Goal: Entertainment & Leisure: Consume media (video, audio)

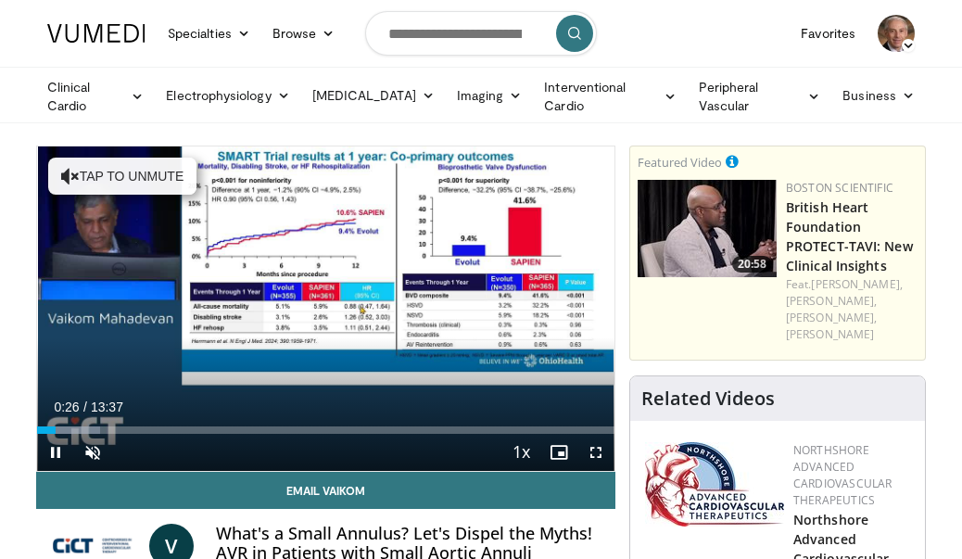
click at [136, 180] on button "Tap to unmute" at bounding box center [122, 176] width 148 height 37
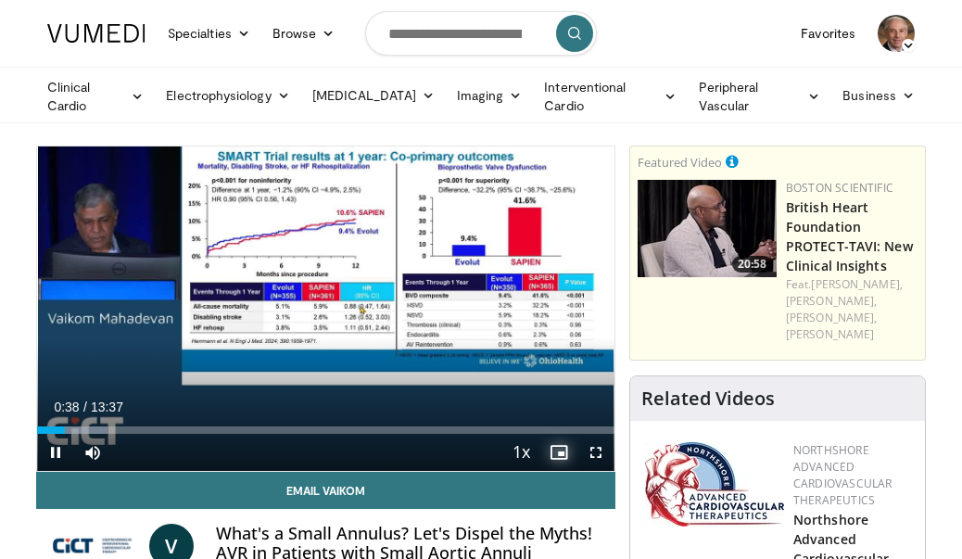
click at [546, 451] on span "Video Player" at bounding box center [558, 452] width 37 height 37
click at [57, 427] on div "00:42" at bounding box center [52, 429] width 31 height 7
click at [306, 408] on div "Current Time 0:33 / Duration 13:37" at bounding box center [325, 406] width 577 height 17
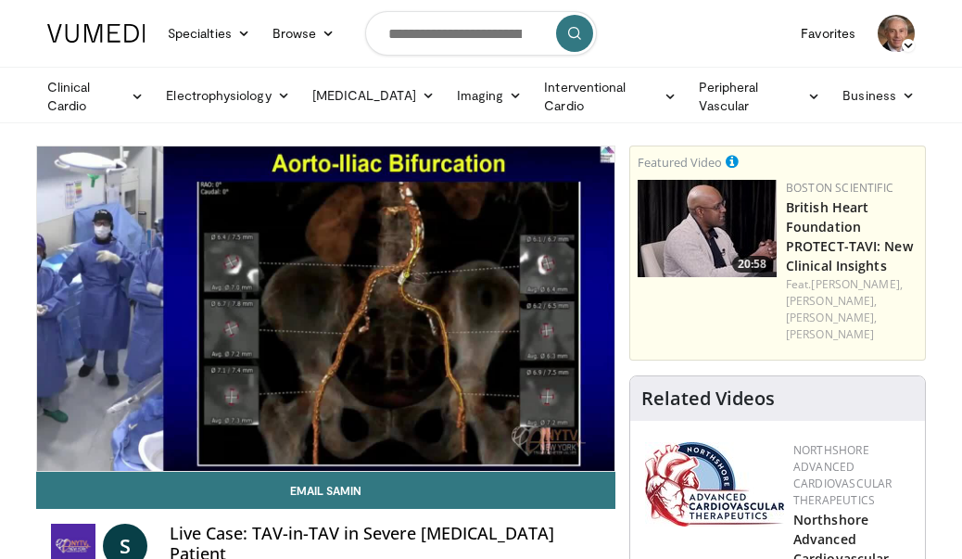
drag, startPoint x: 90, startPoint y: 120, endPoint x: 106, endPoint y: 111, distance: 17.8
click at [90, 120] on div "Clinical Cardio Atrial Fibrillation Cardiac Amyloidosis Cholesterol & Lipid Dia…" at bounding box center [481, 95] width 962 height 57
